Goal: Information Seeking & Learning: Learn about a topic

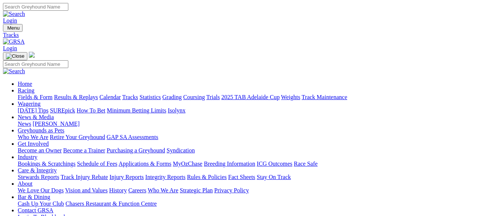
scroll to position [2, 0]
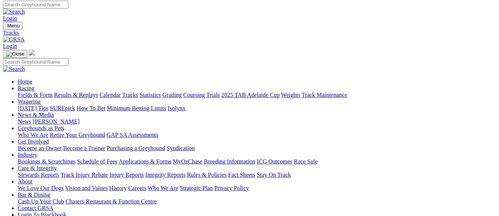
drag, startPoint x: 9, startPoint y: 151, endPoint x: 99, endPoint y: 168, distance: 92.1
copy div "Phone: (08) 8243 7100 Email: admin@grsa.com.au 55 Cardigan Street, Angle Park, …"
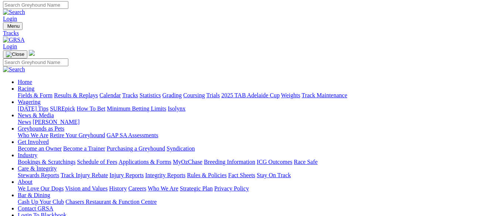
scroll to position [0, 0]
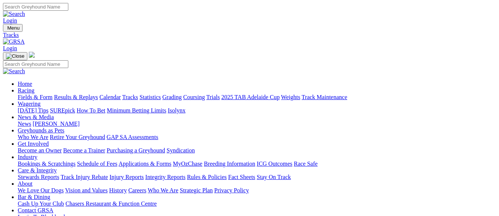
drag, startPoint x: 65, startPoint y: 166, endPoint x: 75, endPoint y: 167, distance: 10.4
drag, startPoint x: 60, startPoint y: 169, endPoint x: 26, endPoint y: 170, distance: 34.0
click at [25, 38] on img at bounding box center [14, 41] width 22 height 7
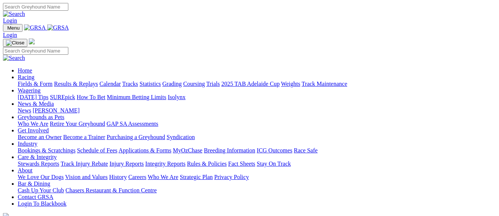
click at [57, 154] on link "Care & Integrity" at bounding box center [37, 157] width 39 height 6
click at [108, 174] on link "Vision and Values" at bounding box center [86, 177] width 43 height 6
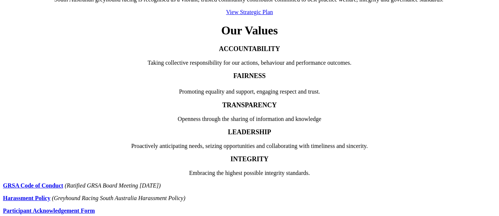
scroll to position [333, 0]
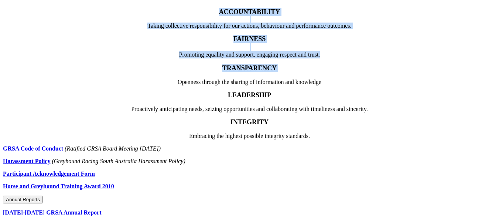
drag, startPoint x: 57, startPoint y: 101, endPoint x: 360, endPoint y: 108, distance: 303.6
click at [360, 85] on div "ACCOUNTABILITY Taking collective responsibility for our actions, behaviour and …" at bounding box center [249, 46] width 493 height 77
click at [328, 58] on div "FAIRNESS Promoting equality and support, engaging respect and trust." at bounding box center [249, 46] width 493 height 23
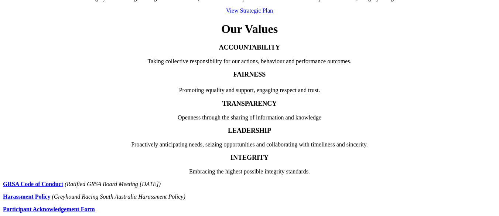
scroll to position [296, 0]
